Goal: Task Accomplishment & Management: Use online tool/utility

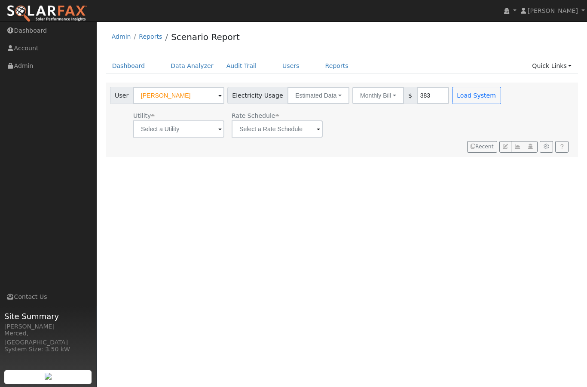
click at [319, 132] on div "Utility Rate Schedule" at bounding box center [306, 122] width 396 height 29
click at [306, 98] on button "Estimated Data" at bounding box center [319, 95] width 62 height 17
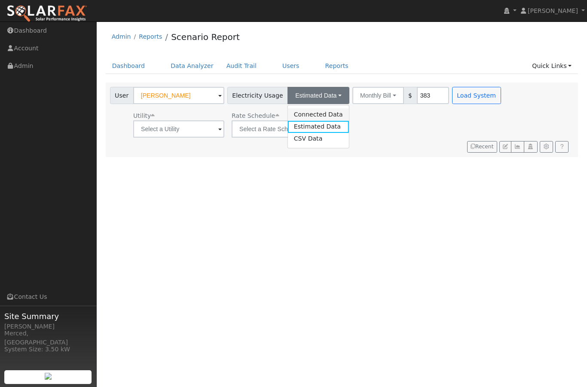
click at [290, 114] on link "Connected Data" at bounding box center [318, 114] width 61 height 12
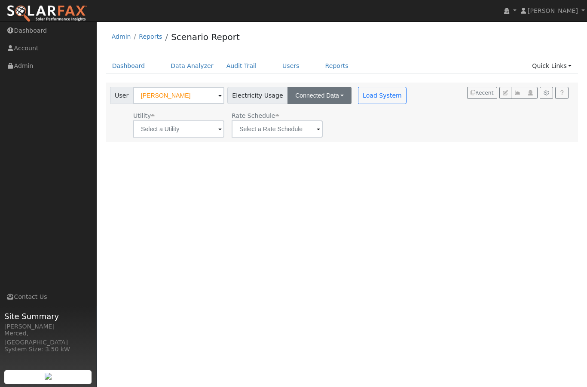
click at [313, 96] on button "Connected Data" at bounding box center [320, 95] width 64 height 17
click at [363, 122] on div "Utility Rate Schedule" at bounding box center [259, 122] width 302 height 29
click at [358, 98] on button "Load System" at bounding box center [382, 95] width 49 height 17
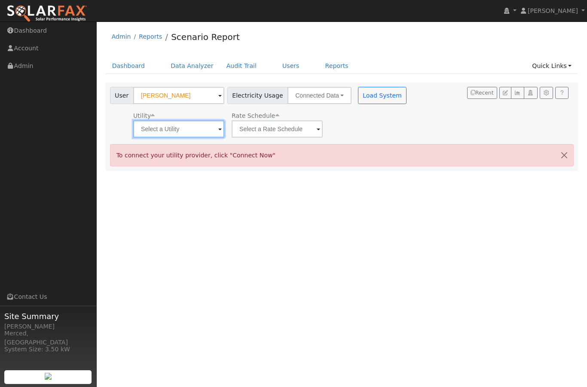
click at [190, 132] on input "text" at bounding box center [178, 128] width 91 height 17
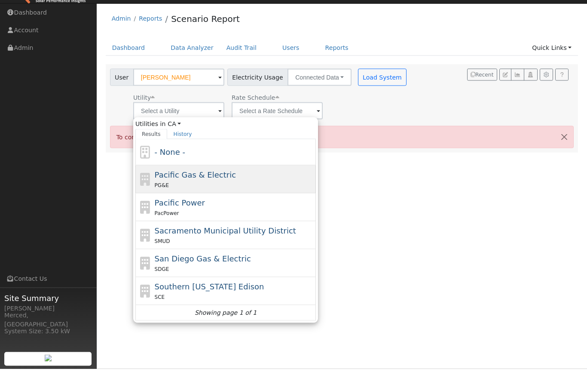
click at [195, 188] on span "Pacific Gas & Electric" at bounding box center [195, 192] width 81 height 9
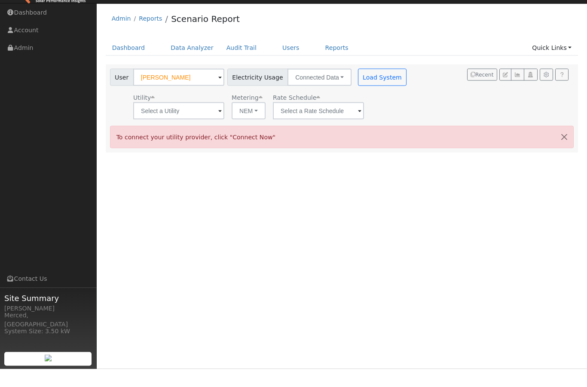
type input "Pacific Gas & Electric"
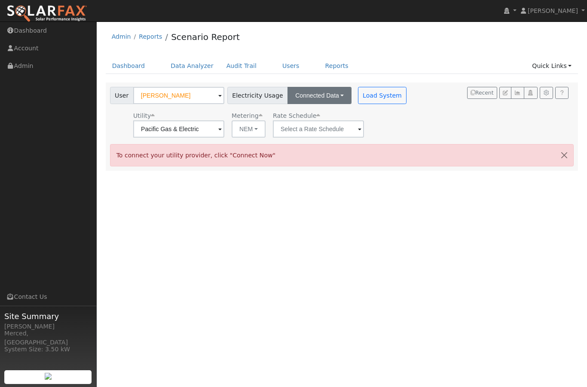
click at [290, 97] on button "Connected Data" at bounding box center [320, 95] width 64 height 17
click at [218, 128] on span at bounding box center [219, 130] width 3 height 10
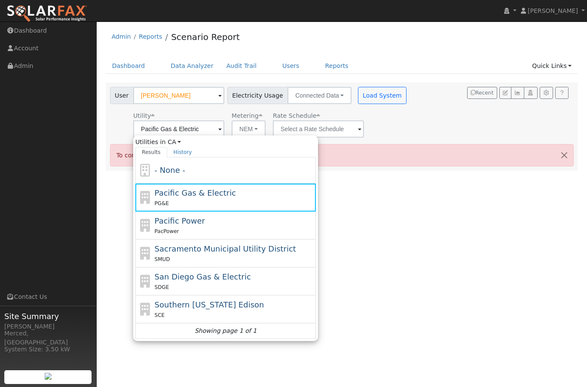
click at [403, 187] on div "User Profile First name Last name Email Email Notifications No Emails No Emails…" at bounding box center [342, 203] width 491 height 365
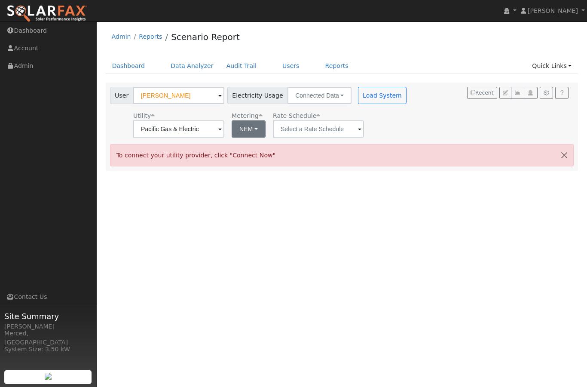
click at [232, 130] on button "NEM" at bounding box center [249, 128] width 34 height 17
click at [322, 130] on div "Utility Pacific Gas & Electric Metering NEM NEM NBT Rate Schedule" at bounding box center [259, 122] width 302 height 29
click at [358, 130] on span at bounding box center [359, 130] width 3 height 10
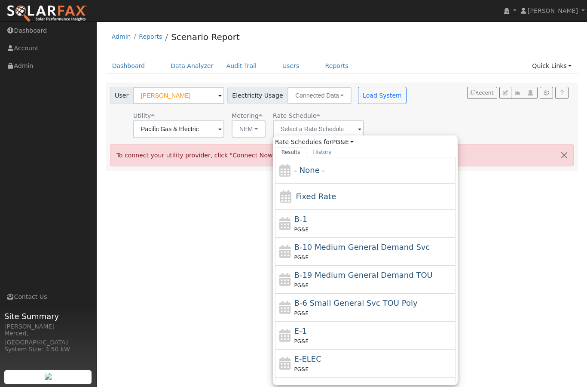
click at [348, 120] on div "Utility Pacific Gas & Electric Metering NEM NEM NBT Rate Schedule Rate Schedule…" at bounding box center [259, 122] width 302 height 29
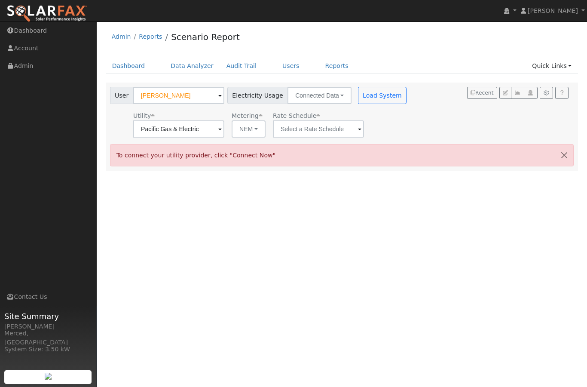
click at [549, 93] on icon "button" at bounding box center [546, 92] width 6 height 5
type input "75"
type input "100"
type input "125"
type input "14.3"
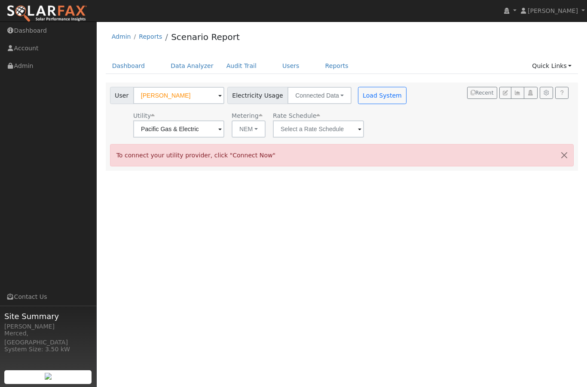
type input "28.6"
type input "42.9"
type input "20"
type input "2.55"
type input "4500"
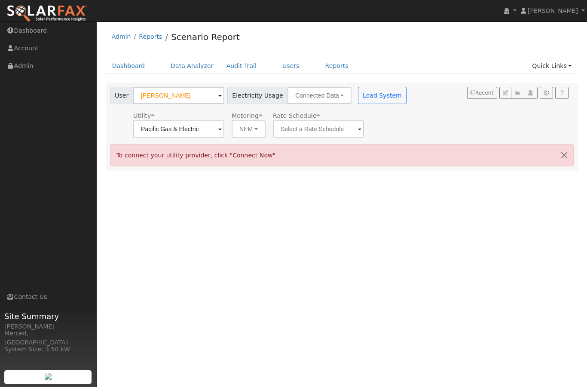
type input "14.3"
type input "410"
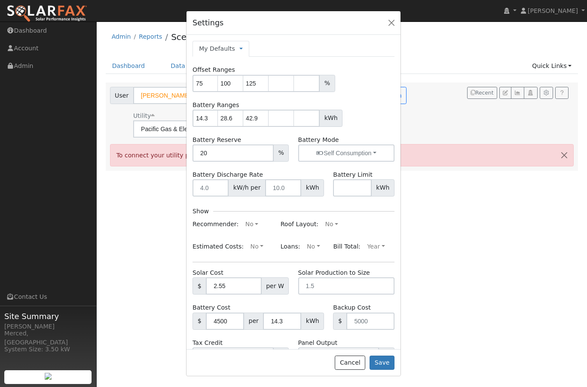
click at [393, 21] on button "button" at bounding box center [392, 23] width 12 height 12
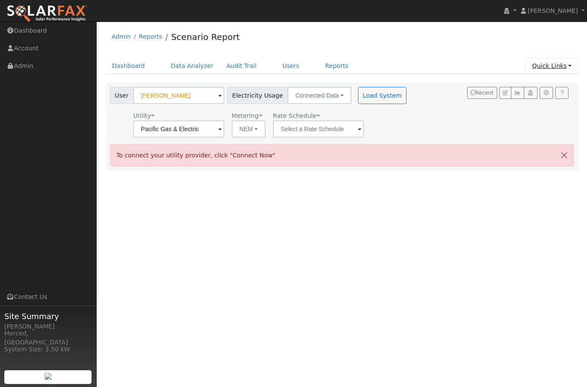
click at [567, 65] on link "Quick Links" at bounding box center [552, 66] width 52 height 16
click at [467, 117] on div "User Lynnie Rice Account Default Account Default Account 2285 Weston Way, Merce…" at bounding box center [340, 111] width 464 height 54
click at [553, 68] on link "Quick Links" at bounding box center [552, 66] width 52 height 16
click at [544, 99] on link "Quick Connect" at bounding box center [546, 96] width 64 height 12
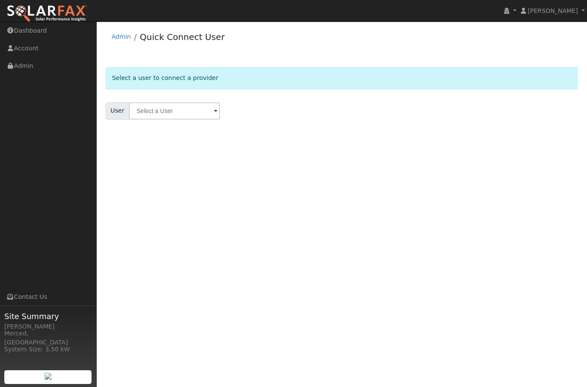
click at [214, 109] on span at bounding box center [215, 112] width 3 height 10
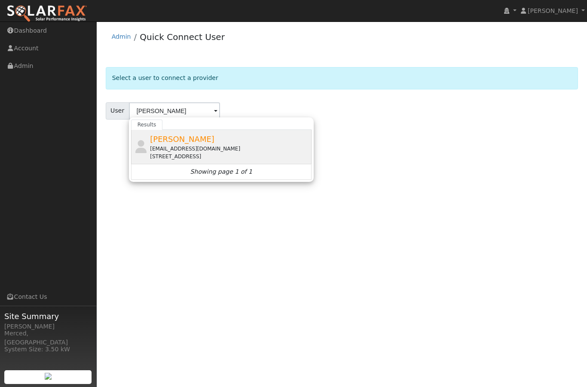
click at [166, 137] on span "[PERSON_NAME]" at bounding box center [182, 139] width 64 height 9
type input "[PERSON_NAME]"
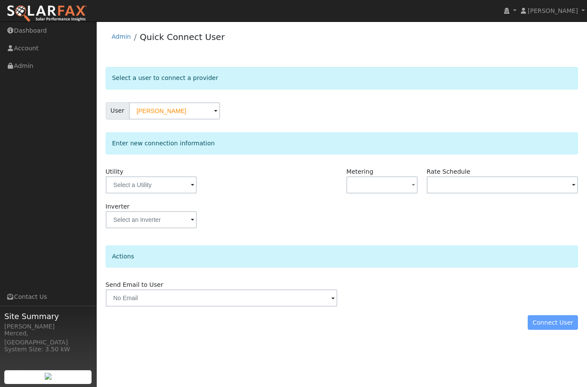
click at [191, 186] on span at bounding box center [192, 186] width 3 height 10
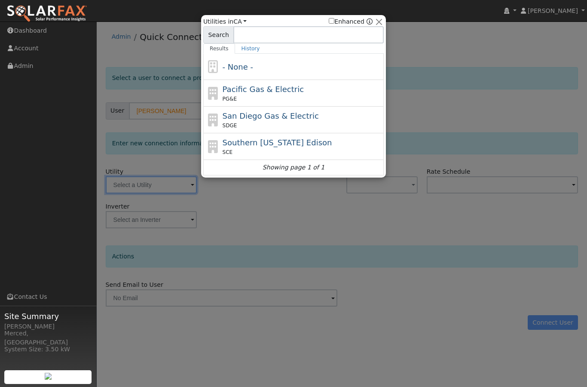
click at [252, 88] on span "Pacific Gas & Electric" at bounding box center [263, 89] width 81 height 9
type input "PG&E"
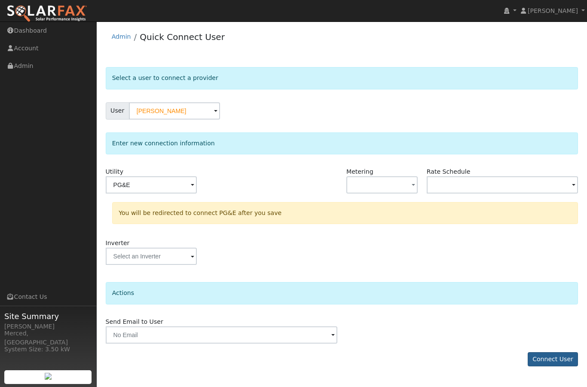
click at [554, 360] on button "Connect User" at bounding box center [553, 359] width 51 height 15
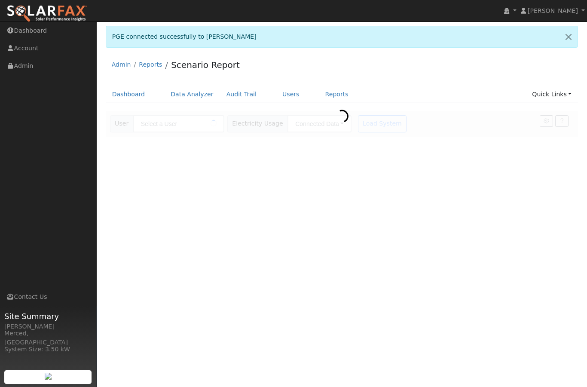
type input "[PERSON_NAME]"
type input "Pacific Gas & Electric"
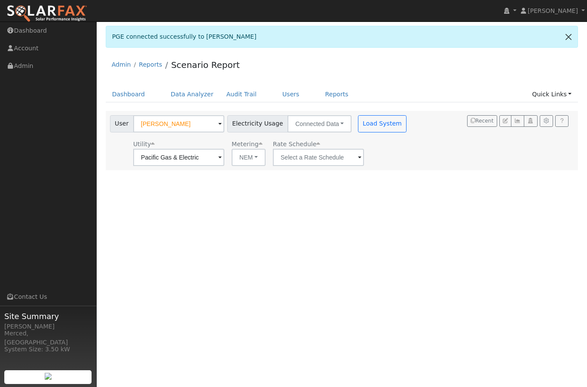
click at [568, 37] on link at bounding box center [569, 36] width 18 height 21
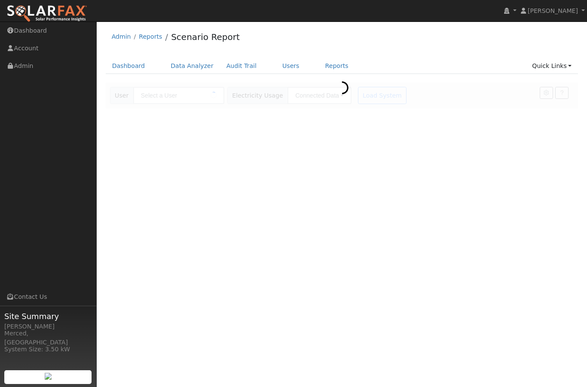
type input "[PERSON_NAME]"
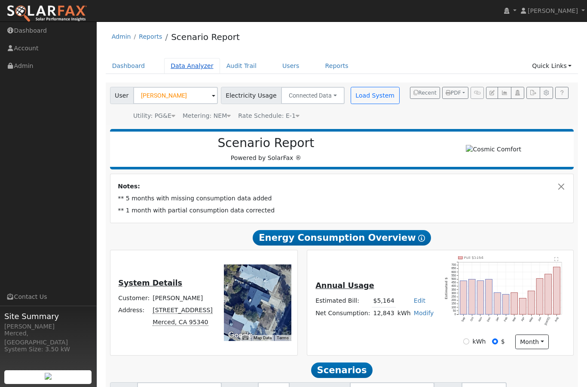
click at [192, 68] on link "Data Analyzer" at bounding box center [192, 66] width 56 height 16
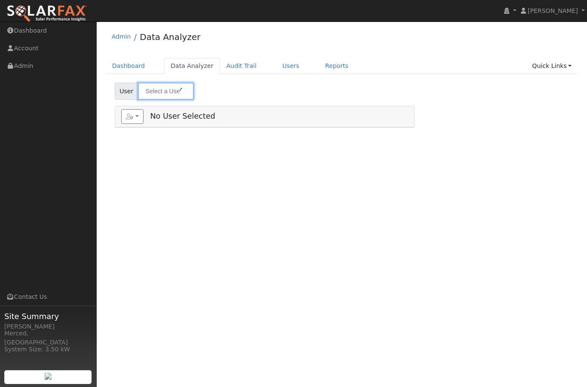
type input "[PERSON_NAME]"
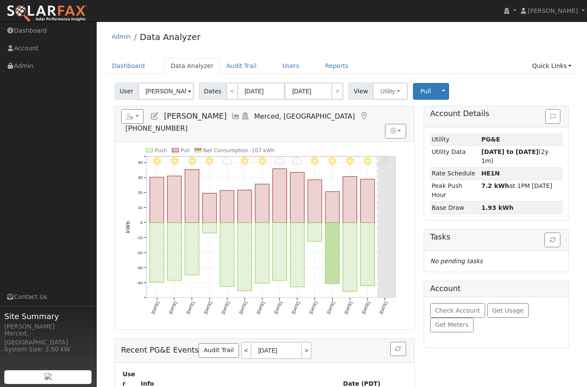
click at [188, 90] on span at bounding box center [189, 92] width 3 height 10
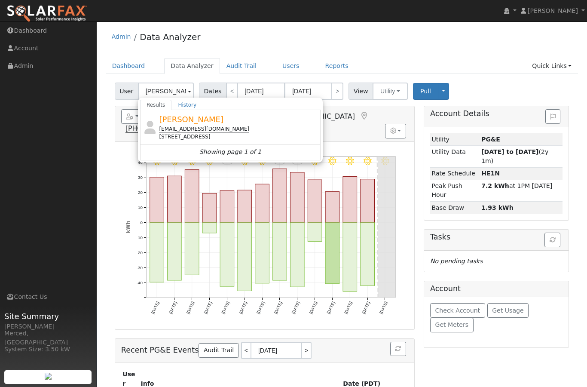
click at [177, 120] on span "[PERSON_NAME]" at bounding box center [191, 119] width 64 height 9
type input "[PERSON_NAME]"
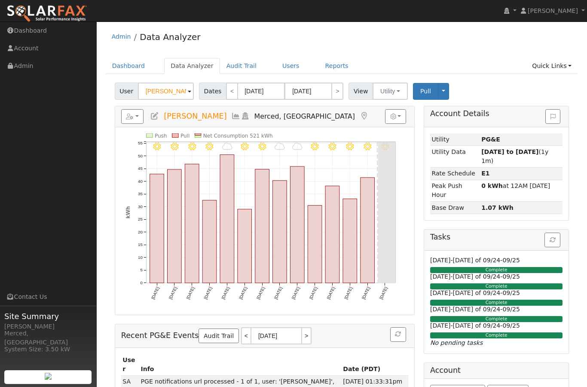
click at [231, 114] on icon at bounding box center [235, 116] width 9 height 8
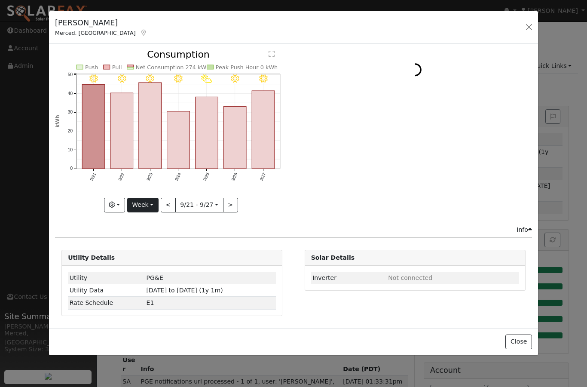
click at [158, 205] on button "Week" at bounding box center [142, 205] width 31 height 15
click at [151, 257] on link "Year" at bounding box center [158, 259] width 60 height 12
type input "2024-09-01"
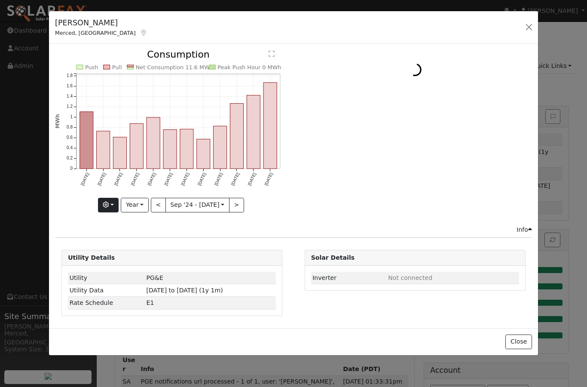
click at [114, 202] on button "button" at bounding box center [108, 205] width 21 height 15
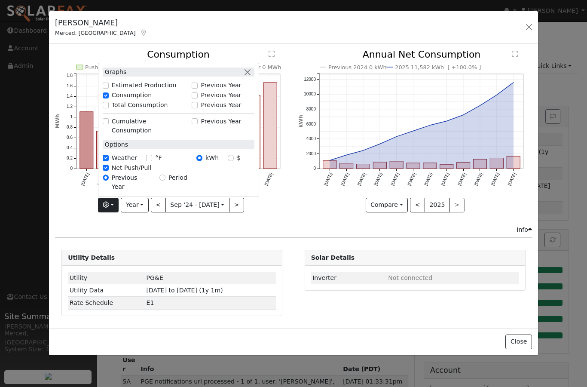
click at [231, 161] on input "$" at bounding box center [231, 158] width 6 height 6
radio input "true"
click at [265, 214] on div "Push Pull Net Consumption $5328 Peak Push Hour $0 Sep '24 Oct '24 Nov '24 Dec '…" at bounding box center [172, 137] width 243 height 175
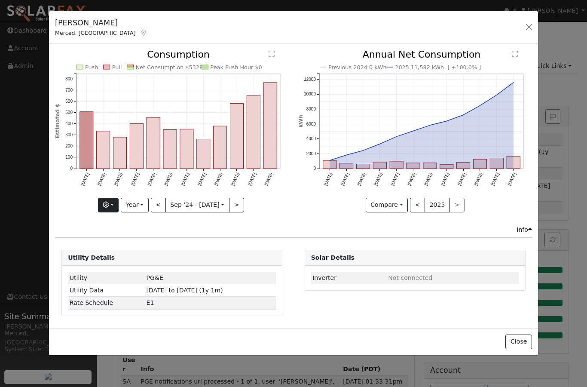
click at [113, 202] on button "button" at bounding box center [108, 205] width 21 height 15
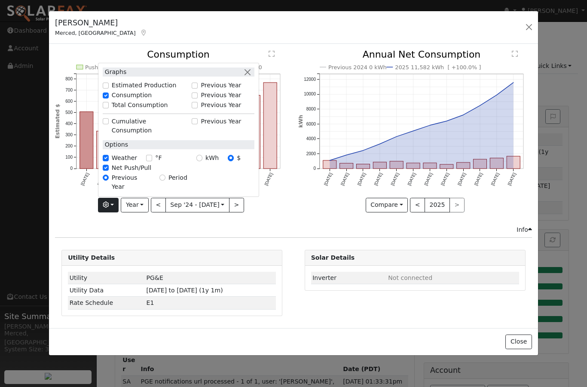
click at [201, 161] on input "kWh" at bounding box center [199, 158] width 6 height 6
radio input "true"
radio input "false"
click at [258, 218] on div "Push Pull Net Consumption 11.6 MWh Peak Push Hour 0 MWh Sep '24 Oct '24 Nov '24…" at bounding box center [172, 137] width 243 height 175
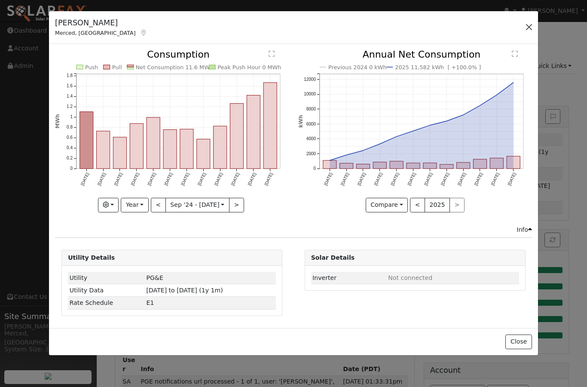
click at [528, 27] on button "button" at bounding box center [529, 27] width 12 height 12
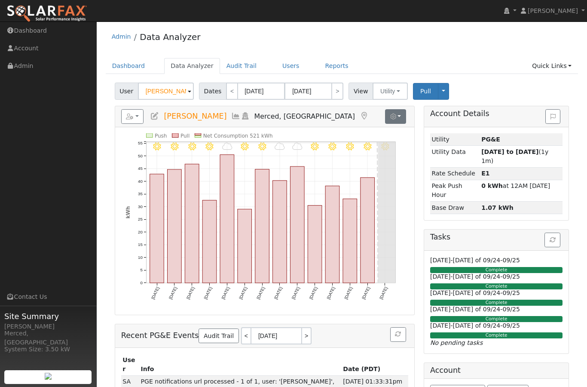
click at [403, 115] on button "button" at bounding box center [395, 116] width 21 height 15
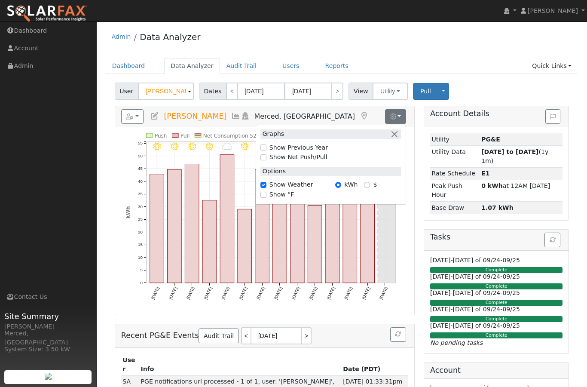
click at [400, 116] on button "button" at bounding box center [395, 116] width 21 height 15
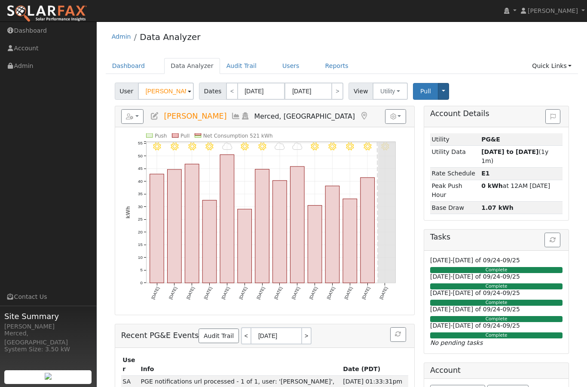
click at [441, 88] on button "Toggle Dropdown" at bounding box center [443, 91] width 11 height 17
click at [462, 88] on div "User Lynnie Rice Account Default Account Default Account 2285 Weston Way, Merce…" at bounding box center [342, 90] width 458 height 20
click at [137, 117] on button "button" at bounding box center [132, 116] width 23 height 15
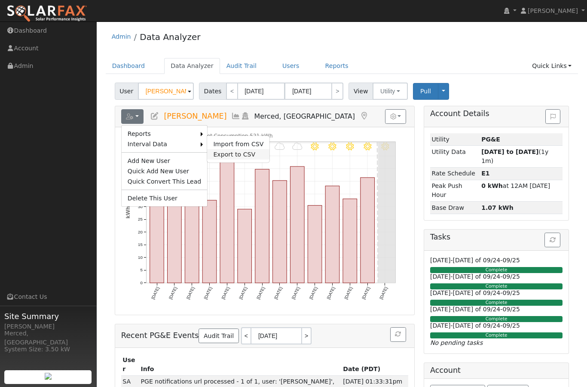
click at [219, 153] on link "Export to CSV" at bounding box center [238, 154] width 62 height 10
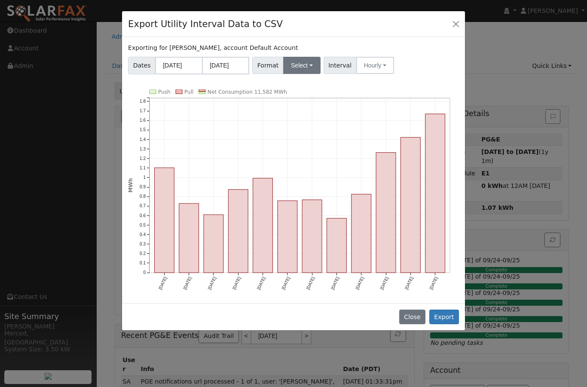
click at [301, 67] on button "Select" at bounding box center [301, 65] width 37 height 17
click at [304, 162] on link "OpenSolar" at bounding box center [312, 163] width 61 height 12
click at [386, 68] on button "Hourly" at bounding box center [387, 65] width 38 height 17
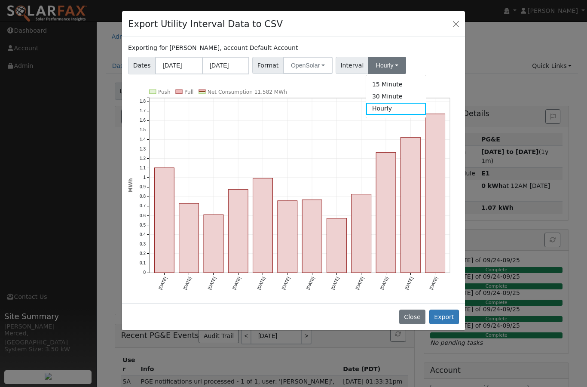
click at [386, 107] on link "Hourly" at bounding box center [396, 109] width 60 height 12
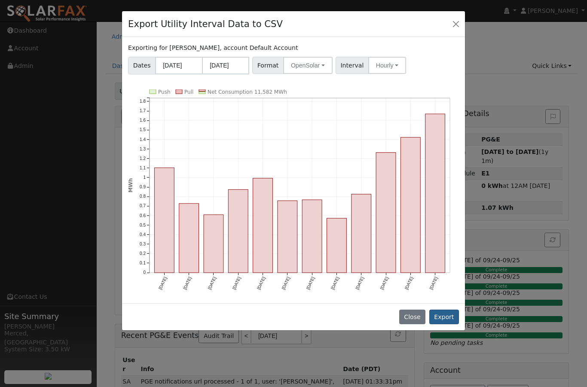
click at [444, 317] on button "Export" at bounding box center [445, 317] width 30 height 15
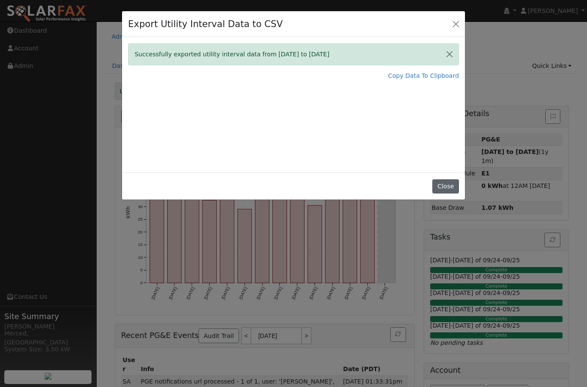
click at [445, 188] on button "Close" at bounding box center [446, 186] width 26 height 15
